Goal: Task Accomplishment & Management: Manage account settings

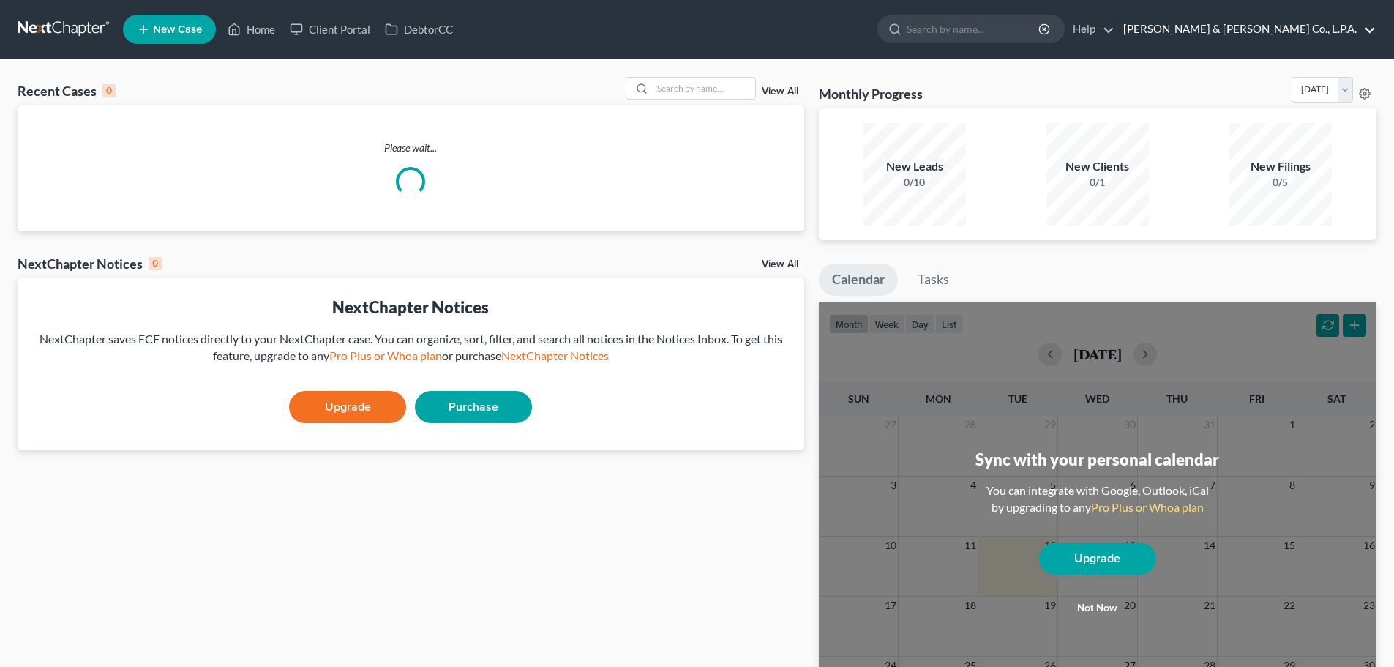
click at [1330, 30] on link "[PERSON_NAME] & [PERSON_NAME] Co., L.P.A." at bounding box center [1246, 29] width 260 height 26
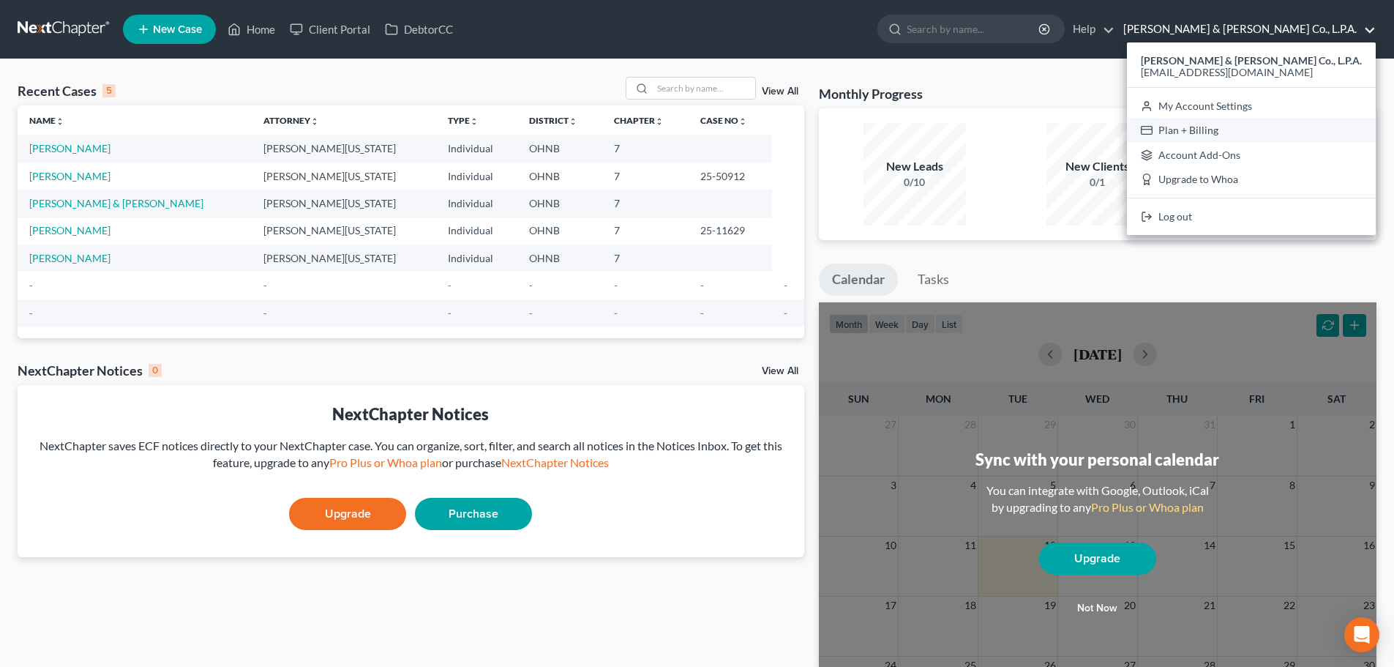
click at [1274, 135] on link "Plan + Billing" at bounding box center [1251, 130] width 249 height 25
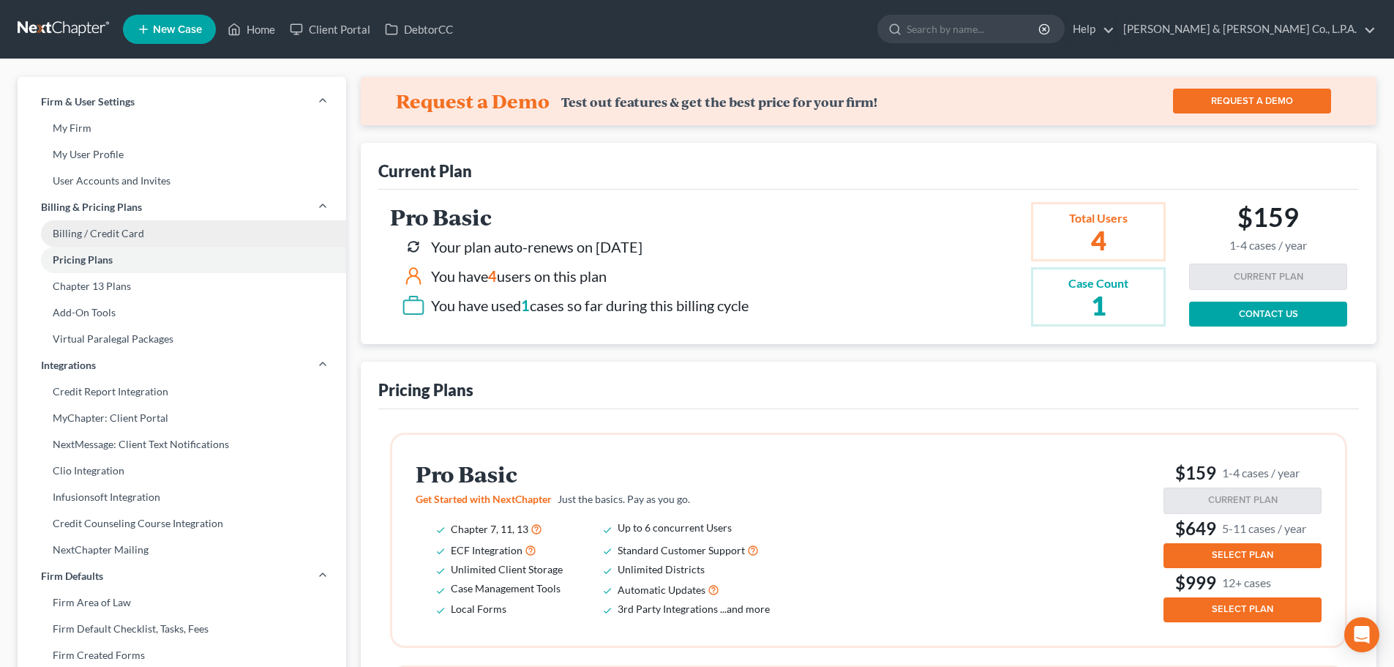
click at [181, 234] on link "Billing / Credit Card" at bounding box center [182, 233] width 329 height 26
select select "36"
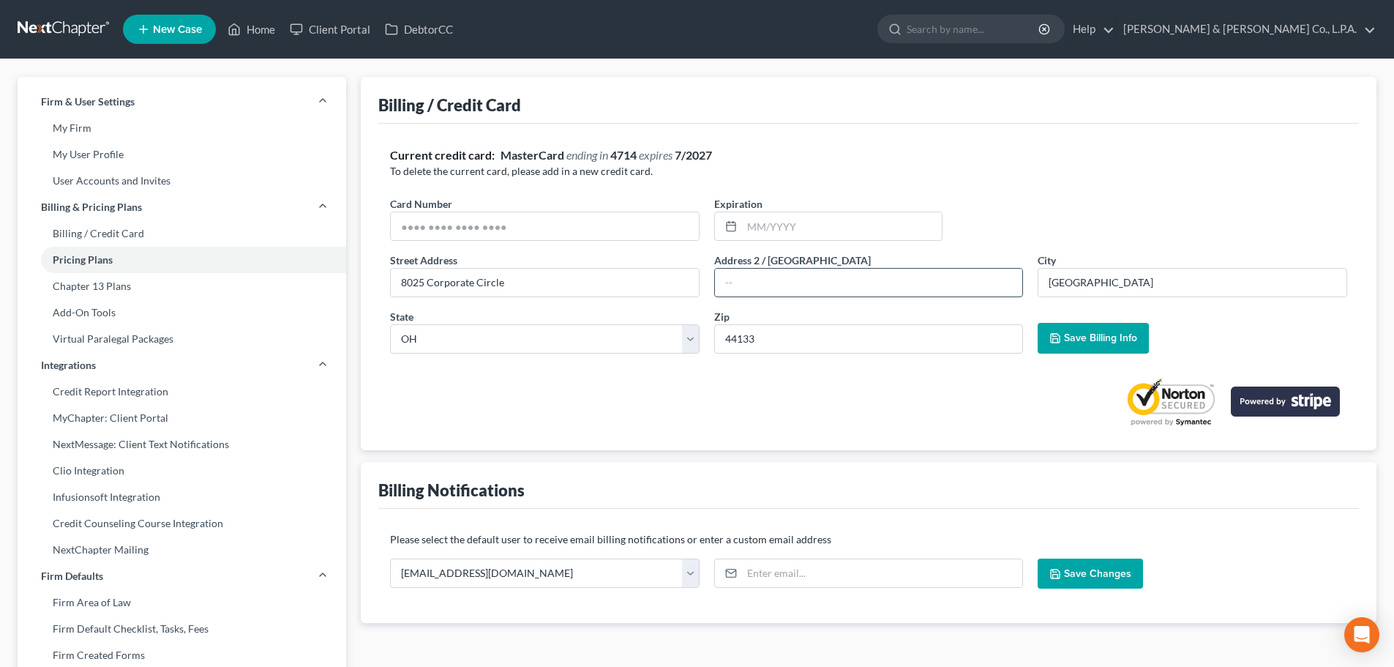
click at [924, 282] on input "text" at bounding box center [869, 283] width 308 height 28
click at [574, 473] on div "Billing Notifications" at bounding box center [868, 485] width 981 height 47
click at [89, 149] on link "My User Profile" at bounding box center [182, 154] width 329 height 26
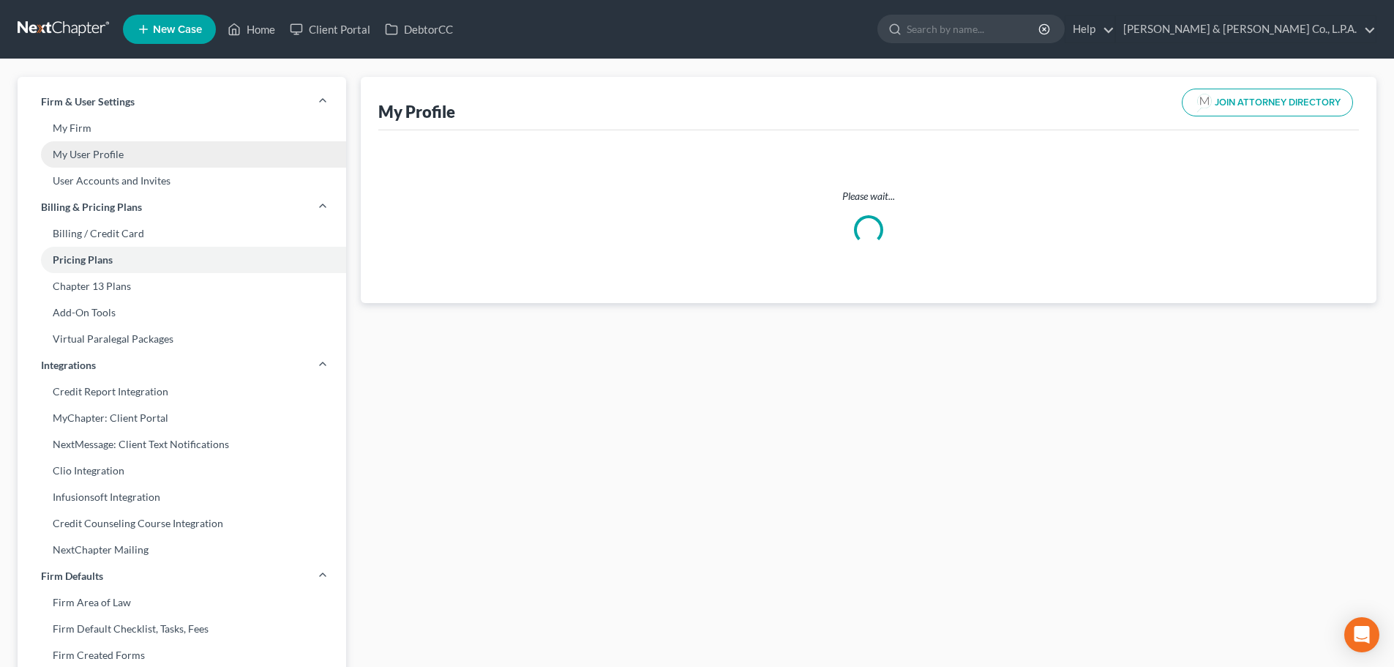
select select "36"
select select "61"
select select "attorney"
select select "0"
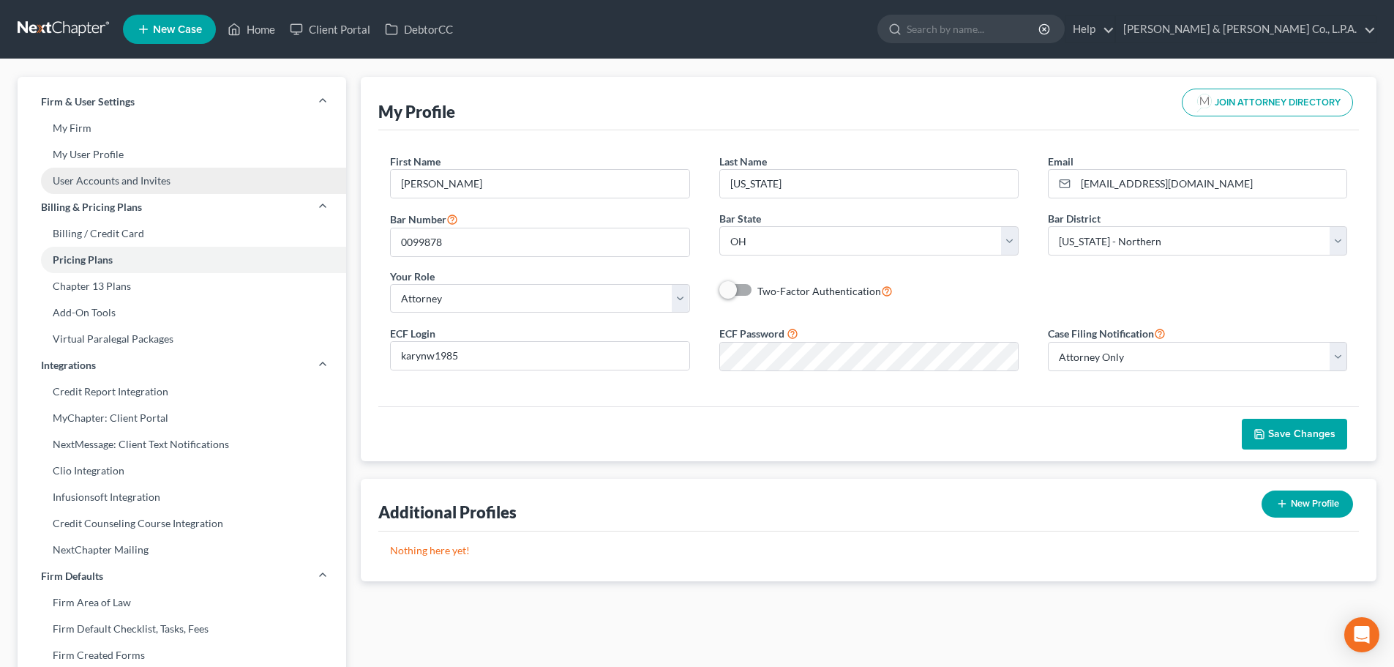
click at [99, 180] on link "User Accounts and Invites" at bounding box center [182, 181] width 329 height 26
select select "0"
select select "2"
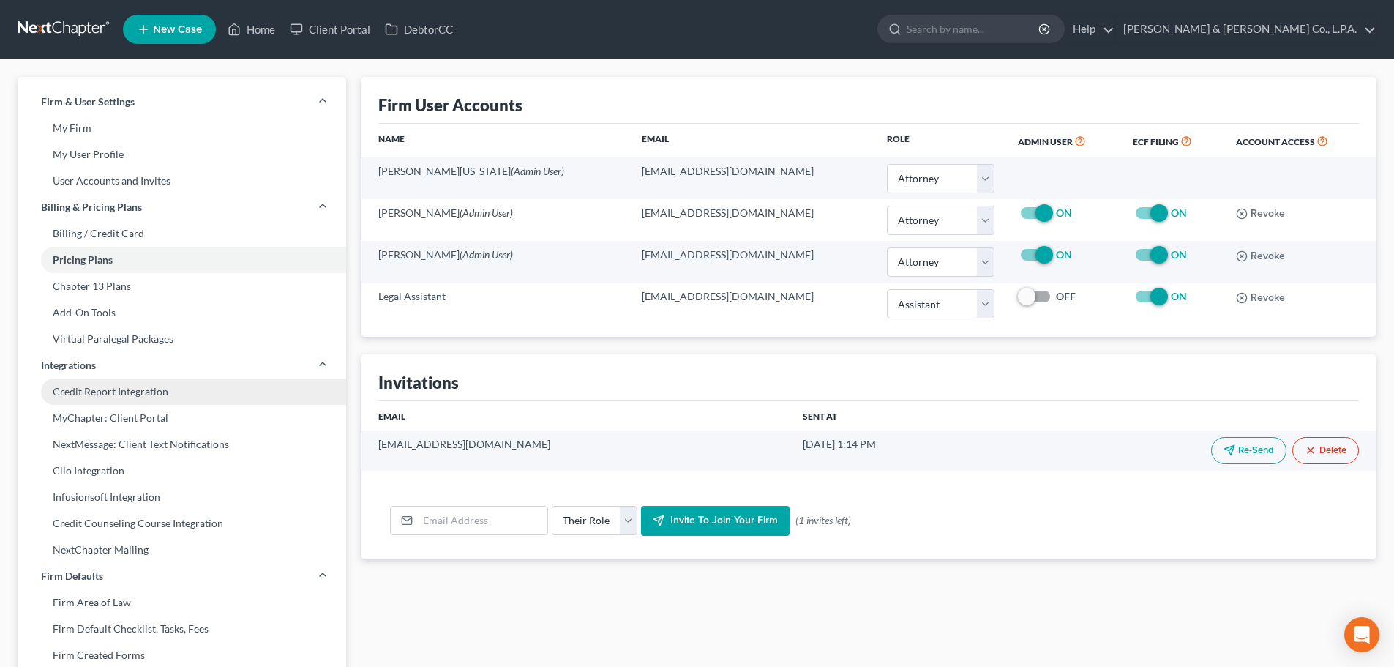
click at [141, 394] on link "Credit Report Integration" at bounding box center [182, 391] width 329 height 26
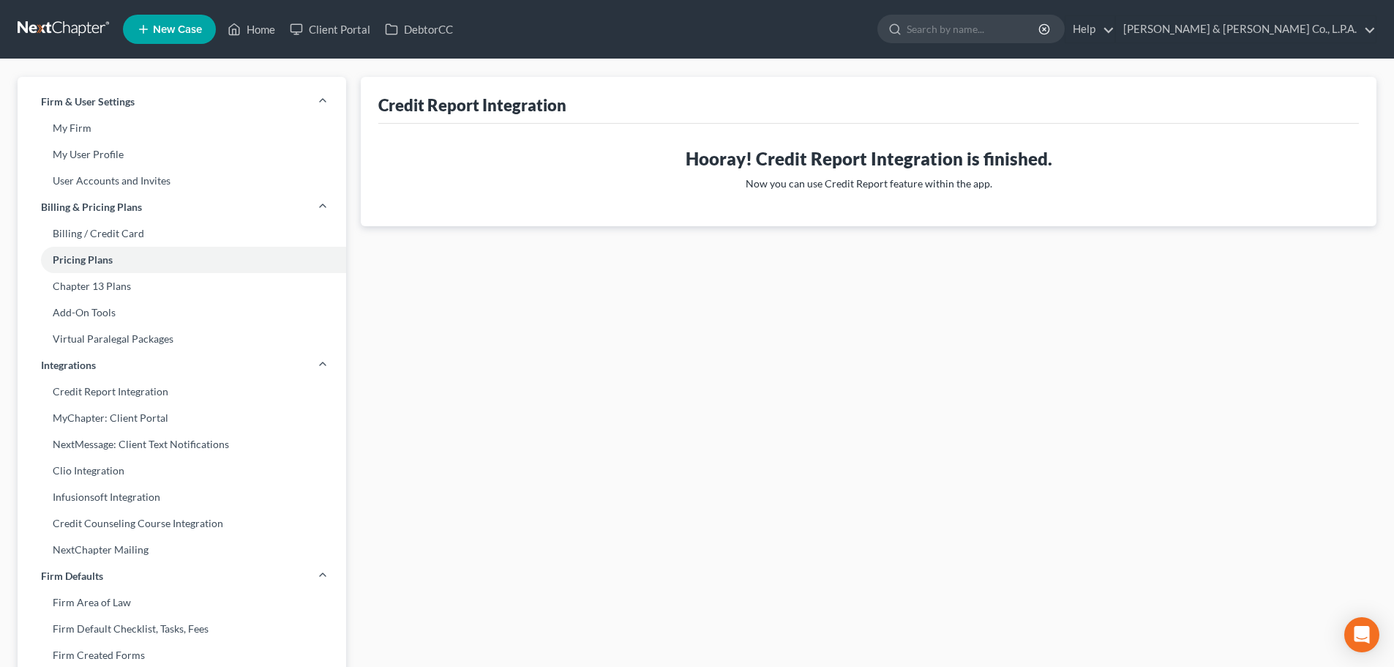
click at [983, 219] on div "Hooray! Credit Report Integration is in progress. Xactus will be in touch soon …" at bounding box center [868, 175] width 981 height 102
